Goal: Task Accomplishment & Management: Complete application form

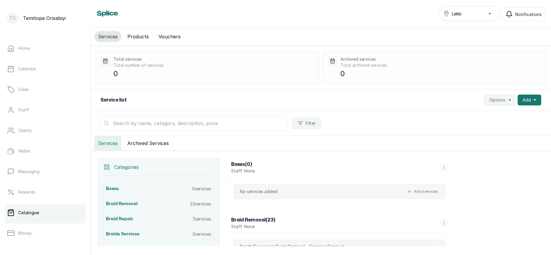
scroll to position [87, 0]
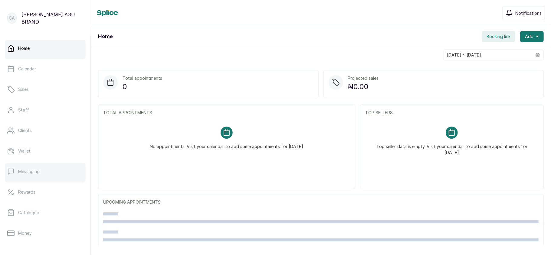
scroll to position [87, 0]
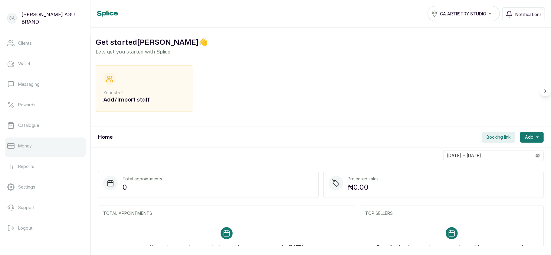
click at [47, 155] on div at bounding box center [45, 156] width 81 height 2
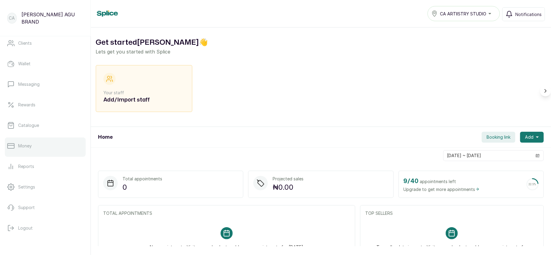
click at [35, 143] on link "Money" at bounding box center [45, 146] width 81 height 17
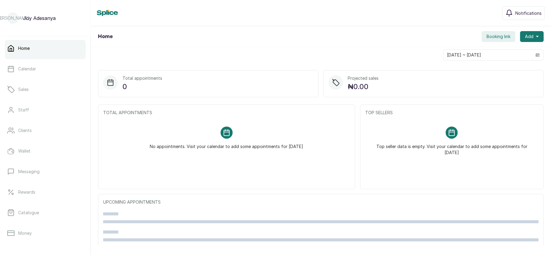
click at [489, 37] on span "Booking link" at bounding box center [499, 37] width 24 height 6
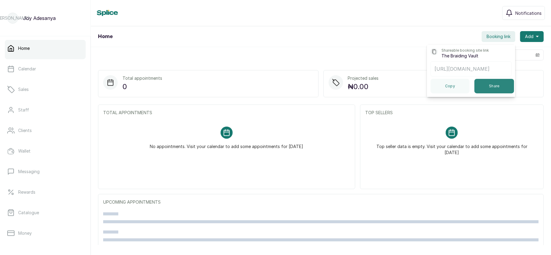
click at [480, 90] on button "Share" at bounding box center [495, 86] width 40 height 15
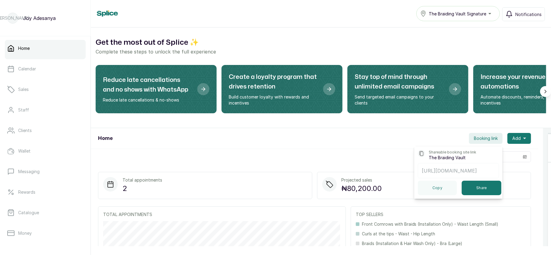
click at [455, 17] on div "The Braiding Vault Signature" at bounding box center [458, 13] width 76 height 7
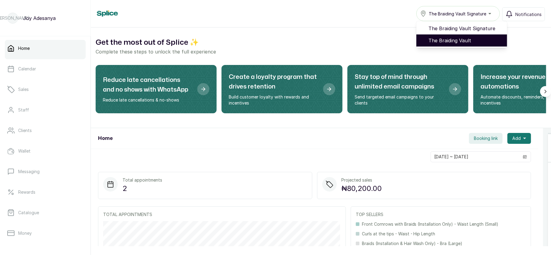
click at [448, 41] on span "The Braiding Vault" at bounding box center [466, 40] width 74 height 7
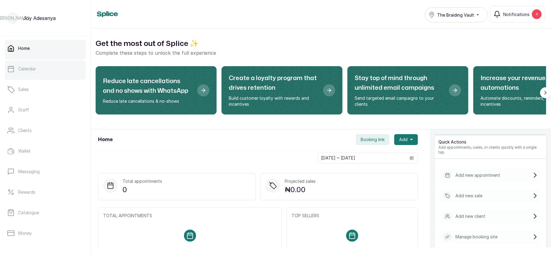
click at [44, 72] on link "Calendar" at bounding box center [45, 69] width 81 height 17
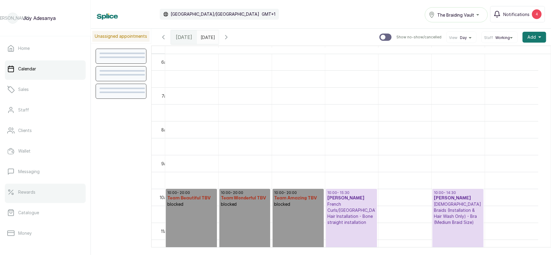
scroll to position [87, 0]
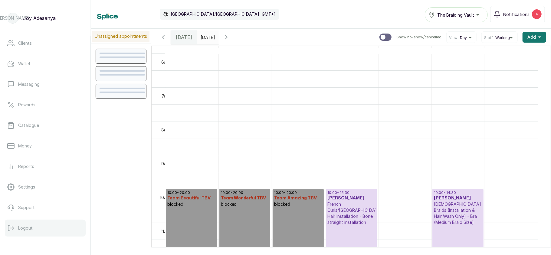
click at [29, 229] on p "Logout" at bounding box center [25, 228] width 15 height 6
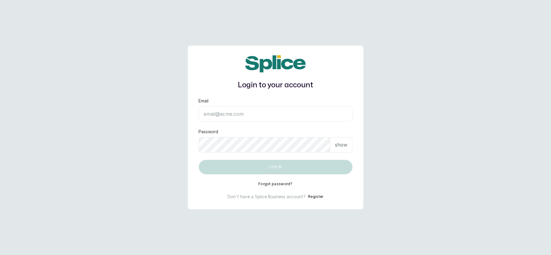
click at [314, 195] on button "Register" at bounding box center [315, 197] width 15 height 6
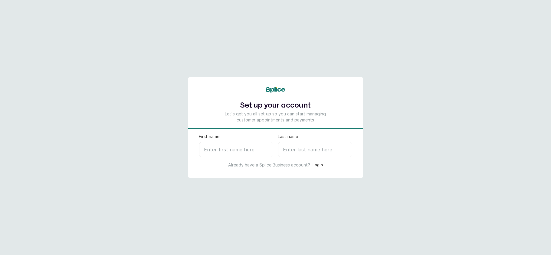
click at [245, 151] on input "First name" at bounding box center [236, 149] width 74 height 15
type input "Timi"
click at [303, 149] on input "Last name" at bounding box center [315, 149] width 74 height 15
type input "N"
select select "NG"
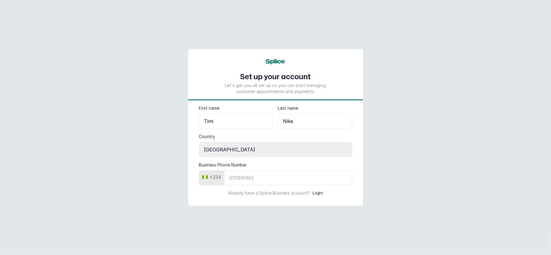
type input "Nike"
click at [256, 179] on input "Business Phone Number" at bounding box center [288, 178] width 128 height 15
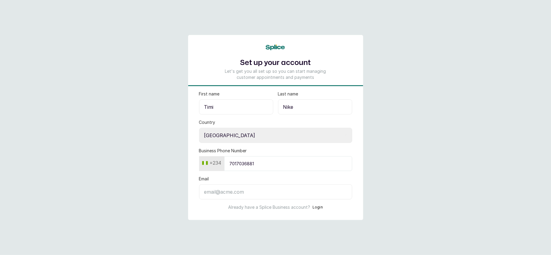
type input "7017036881"
click at [298, 197] on input "Email" at bounding box center [275, 192] width 153 height 15
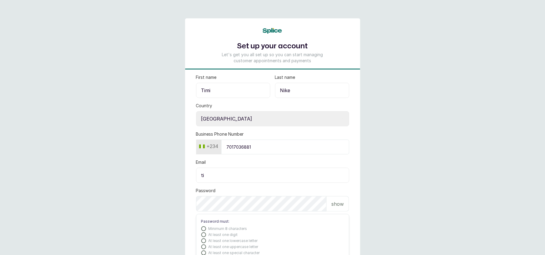
type input "t"
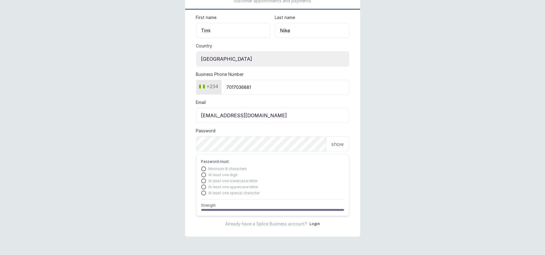
scroll to position [61, 0]
type input "lovedive948@gmail.com"
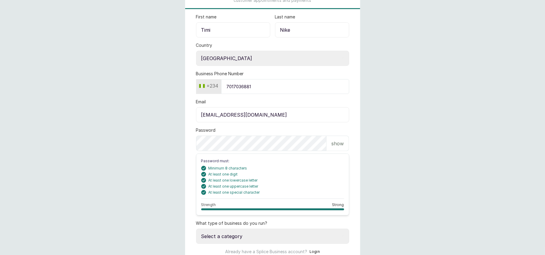
click at [467, 137] on main "Set up your account Let's get you all set up so you can start managing customer…" at bounding box center [272, 111] width 545 height 344
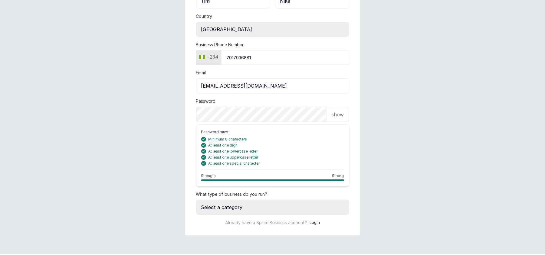
click at [296, 209] on select "Select a category I have more than one location I manage a team of beauty profe…" at bounding box center [272, 207] width 153 height 15
click at [431, 102] on main "Set up your account Let's get you all set up so you can start managing customer…" at bounding box center [272, 82] width 545 height 344
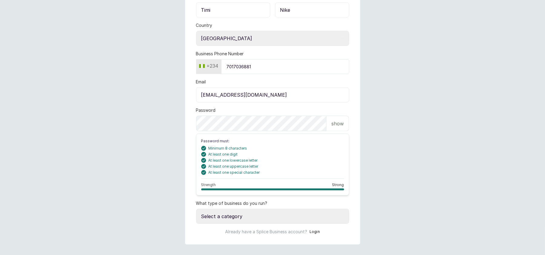
scroll to position [0, 0]
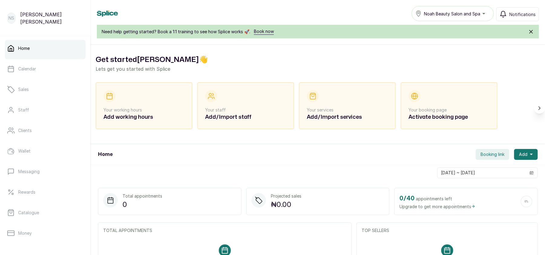
click at [534, 112] on button "Scroll right" at bounding box center [539, 108] width 11 height 11
click at [532, 32] on icon "submit" at bounding box center [531, 32] width 6 height 6
